Goal: Participate in discussion: Engage in conversation with other users on a specific topic

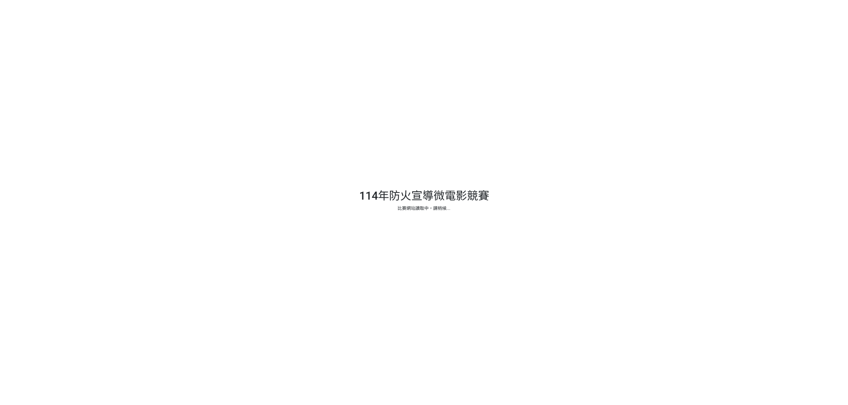
select select "vote"
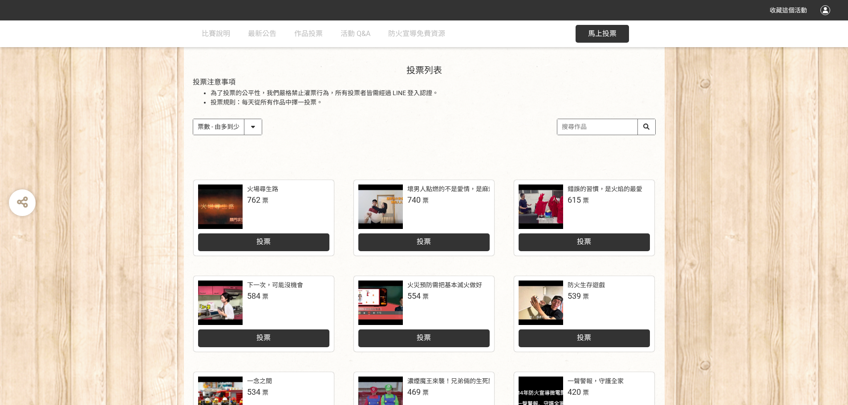
scroll to position [87, 0]
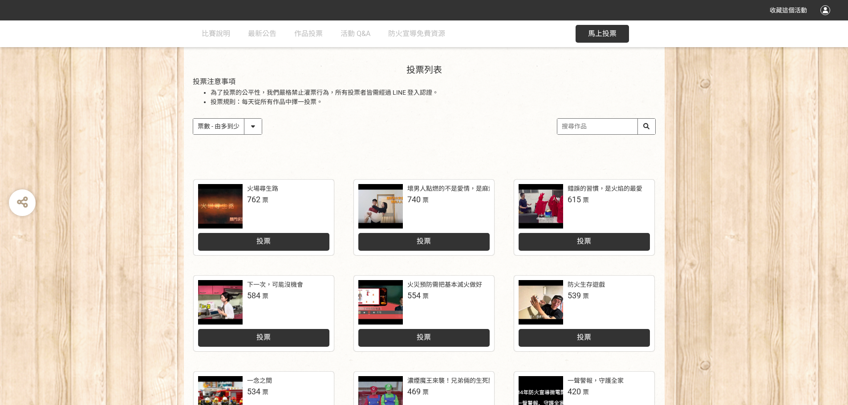
click at [255, 127] on select "作品 - 由新到舊 作品 - 由舊到新 票數 - 由多到少 票數 - 由少到多" at bounding box center [227, 127] width 69 height 16
click at [193, 119] on select "作品 - 由新到舊 作品 - 由舊到新 票數 - 由多到少 票數 - 由少到多" at bounding box center [227, 127] width 69 height 16
click at [333, 149] on div "投票列表 投票注意事項 為了投票的公平性，我們嚴格禁止灌票行為，所有投票者皆需經過 LINE 登入認證。 投票規則：每天從所有作品中擇一投票。 作品 - 由新…" at bounding box center [424, 109] width 481 height 124
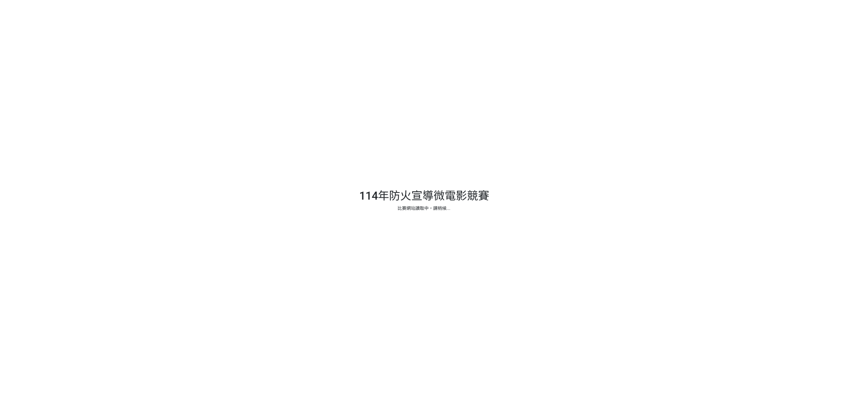
select select "vote"
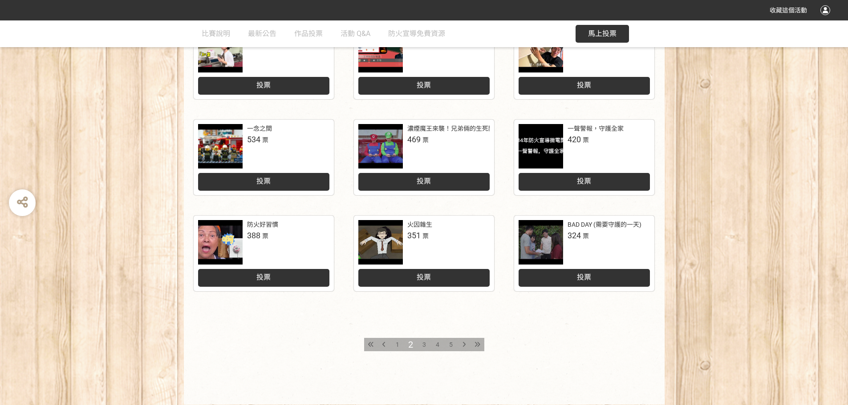
scroll to position [368, 0]
